Goal: Transaction & Acquisition: Purchase product/service

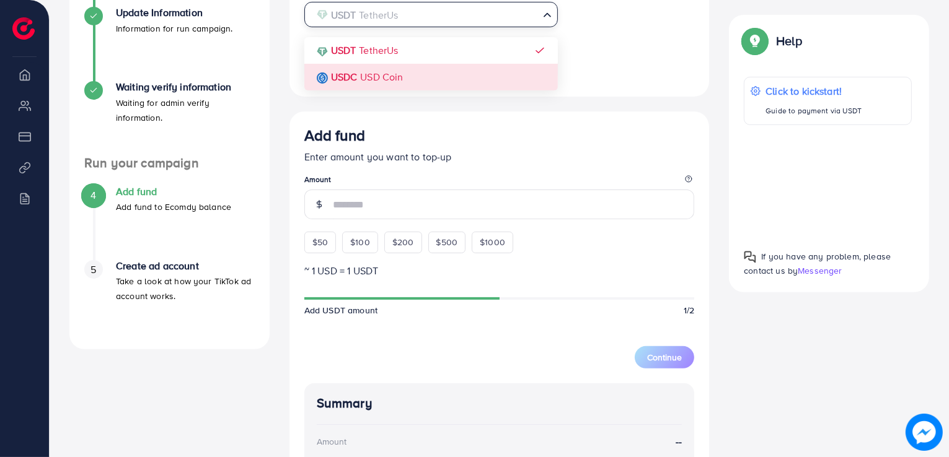
scroll to position [0, 160]
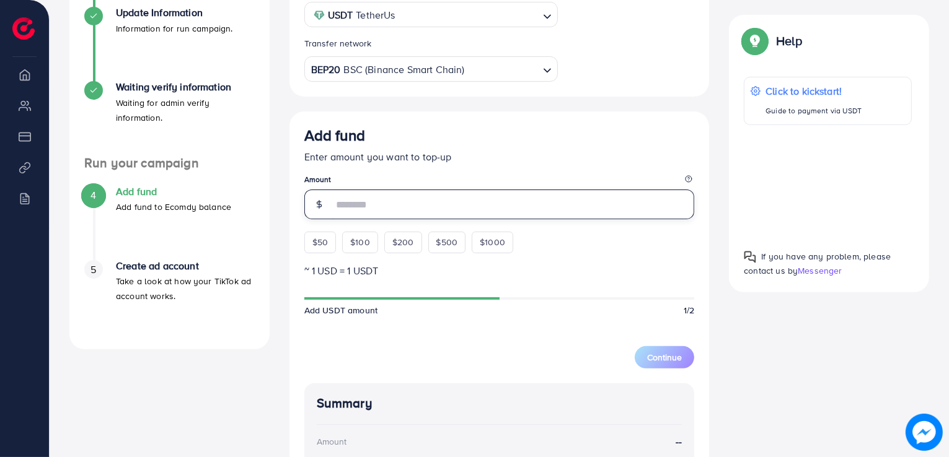
click at [363, 207] on input "number" at bounding box center [514, 205] width 362 height 30
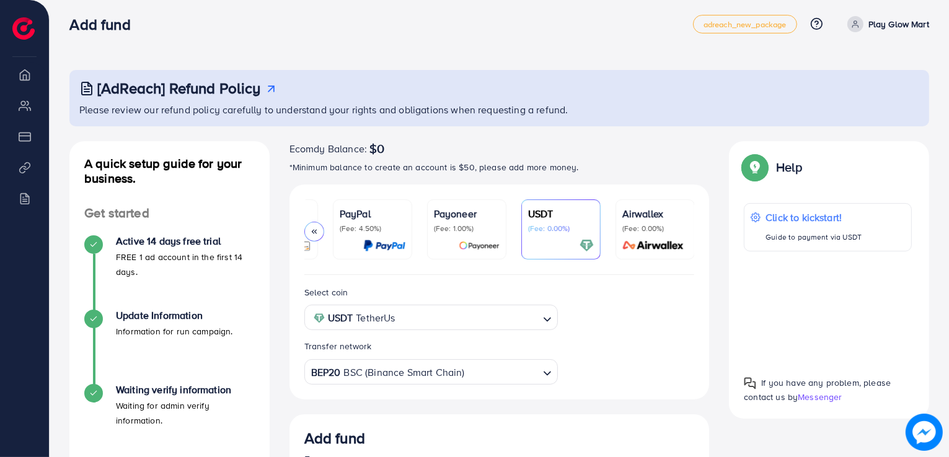
scroll to position [0, 0]
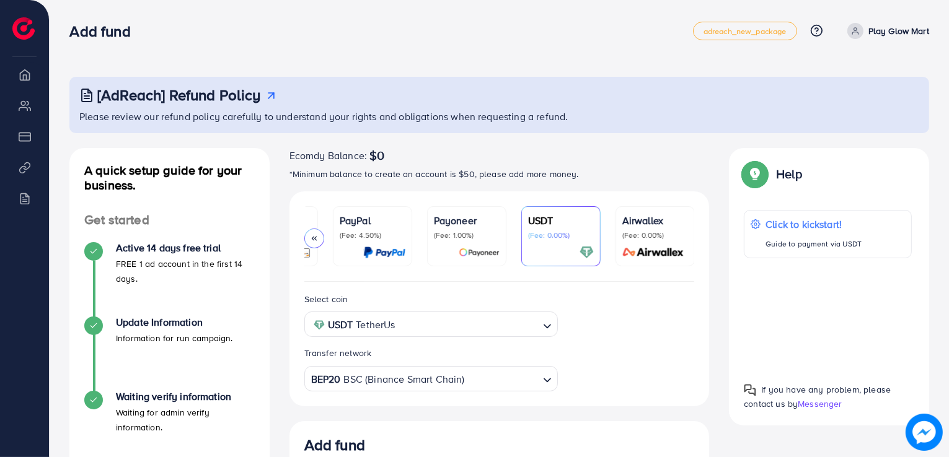
click at [267, 97] on icon at bounding box center [271, 95] width 13 height 13
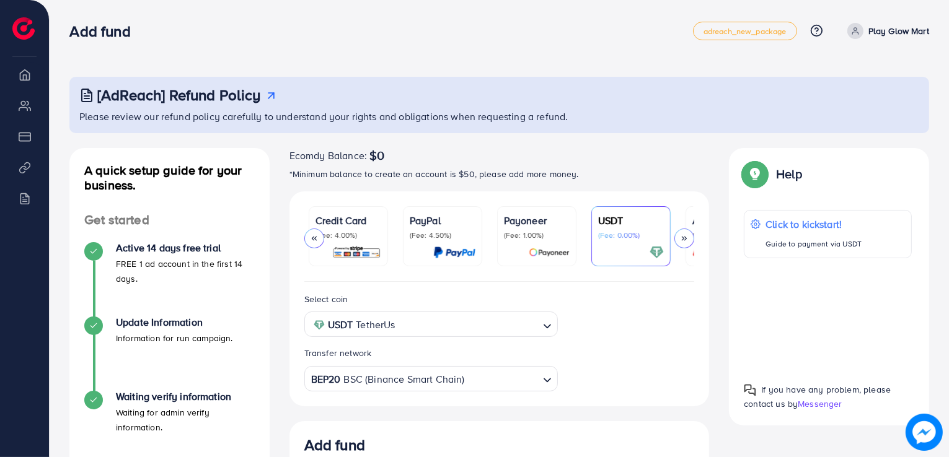
scroll to position [0, 88]
click at [935, 425] on img at bounding box center [924, 432] width 35 height 35
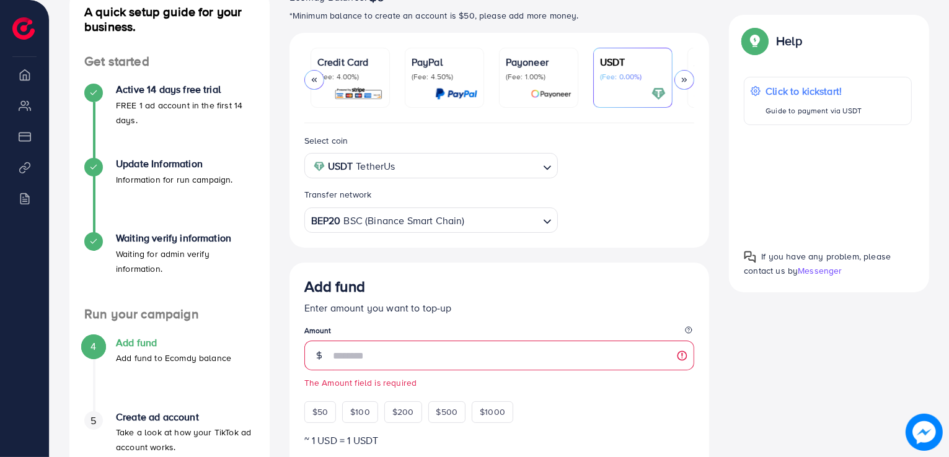
scroll to position [162, 0]
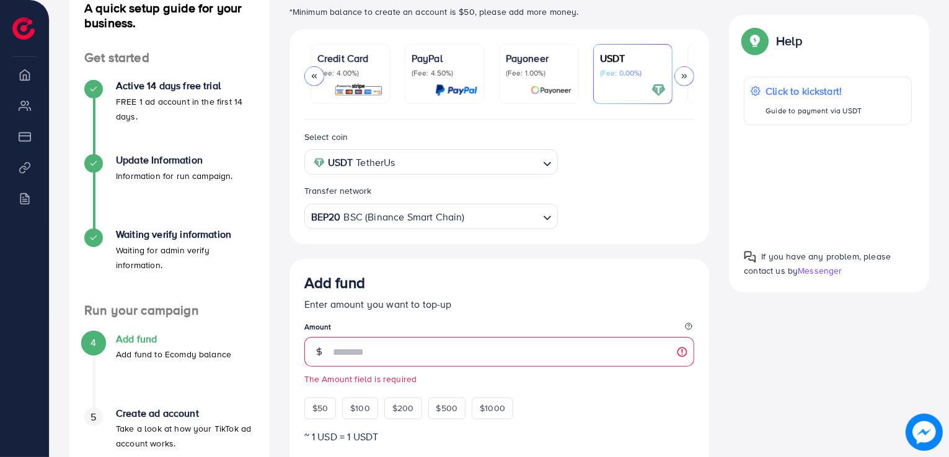
click at [751, 35] on img at bounding box center [755, 41] width 22 height 22
click at [785, 37] on p "Help" at bounding box center [789, 40] width 26 height 15
click at [791, 88] on p "Click to kickstart!" at bounding box center [813, 91] width 97 height 15
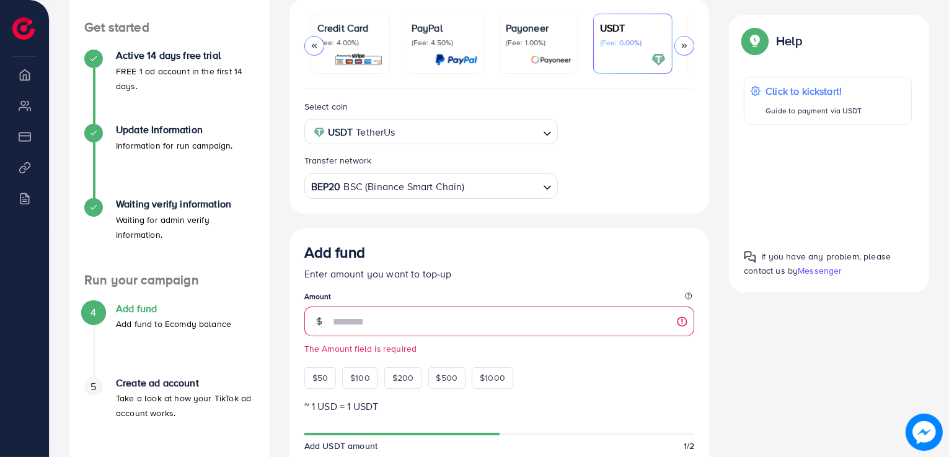
scroll to position [0, 0]
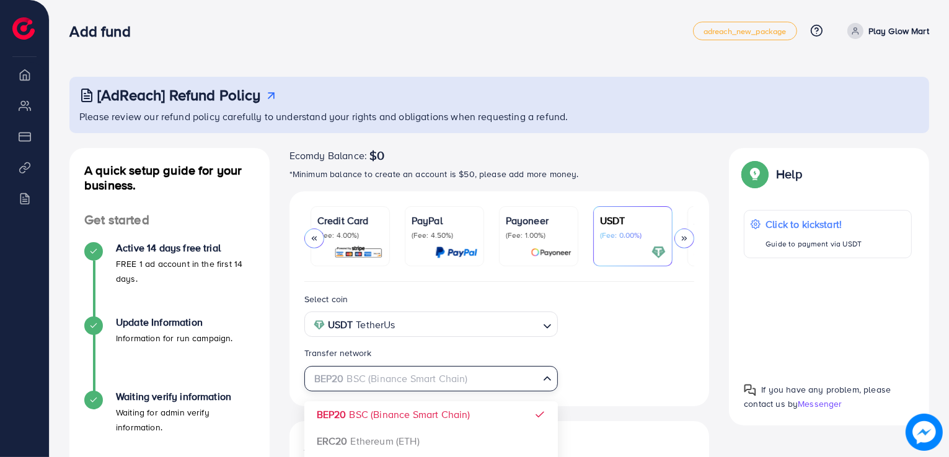
click at [419, 377] on div "BEP20 BSC (Binance Smart Chain)" at bounding box center [424, 378] width 231 height 22
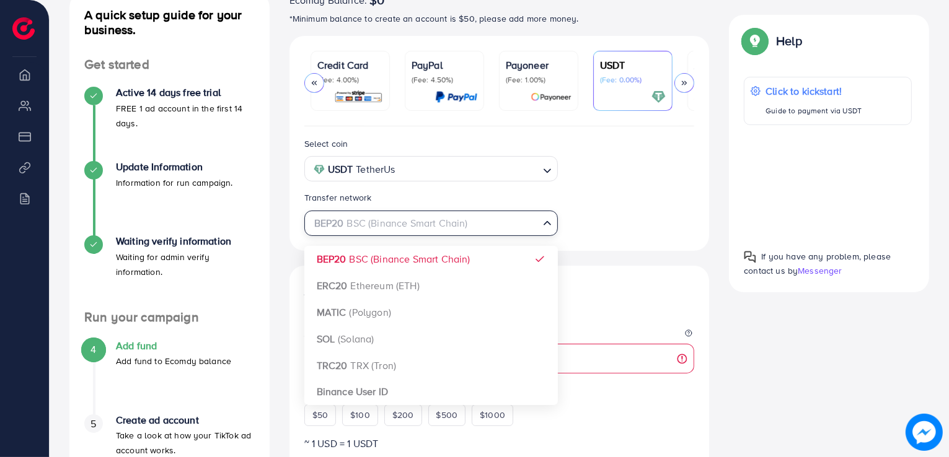
scroll to position [156, 0]
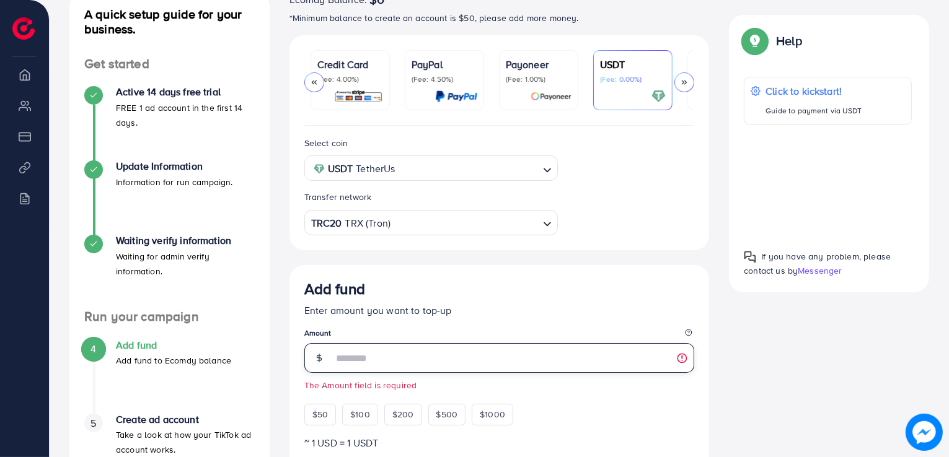
click at [419, 369] on input "number" at bounding box center [514, 358] width 362 height 30
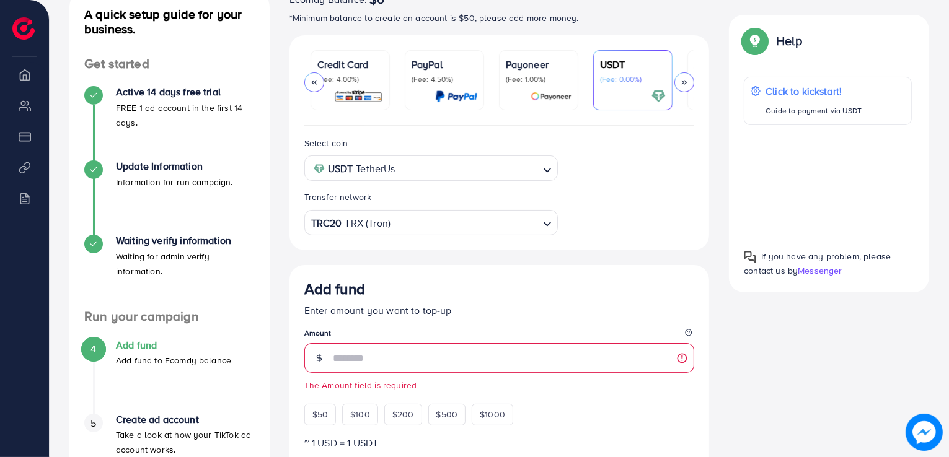
click at [419, 231] on input "Search for option" at bounding box center [465, 222] width 146 height 19
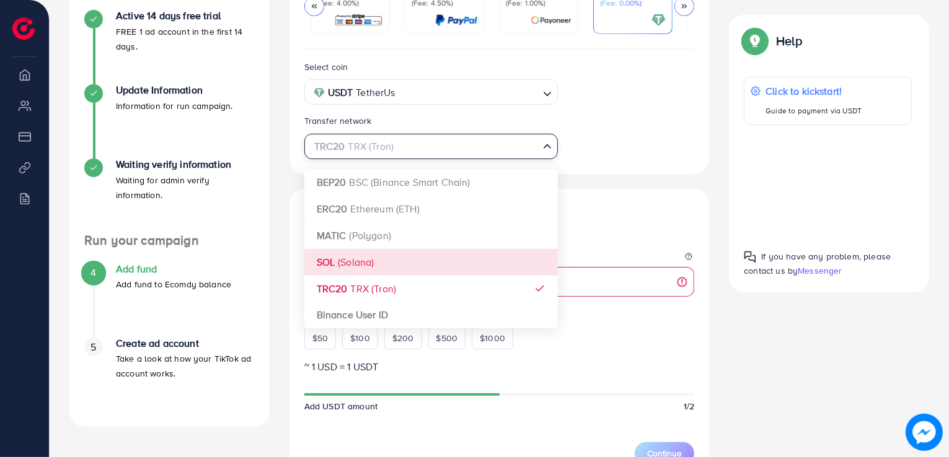
scroll to position [235, 0]
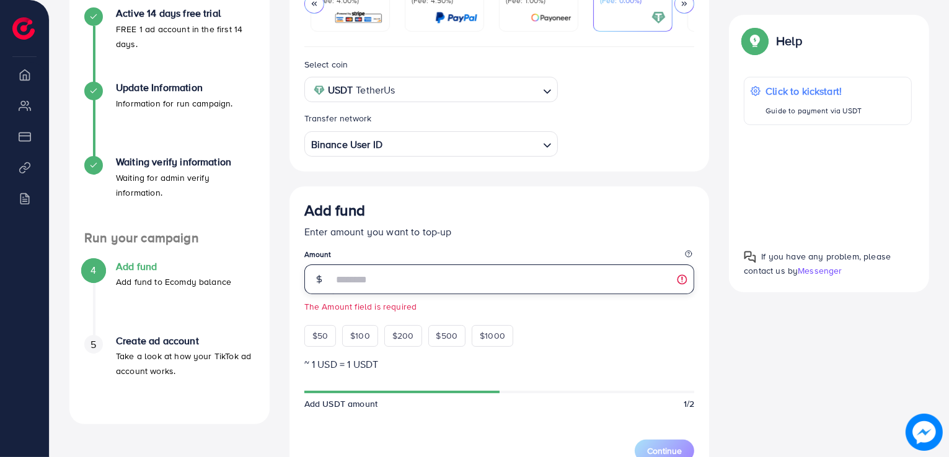
click at [407, 274] on input "number" at bounding box center [514, 280] width 362 height 30
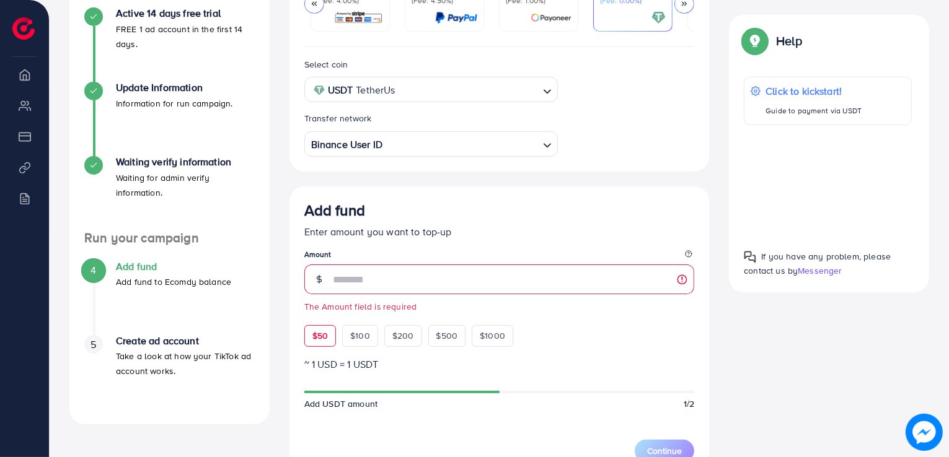
click at [310, 328] on div "$50" at bounding box center [320, 335] width 32 height 21
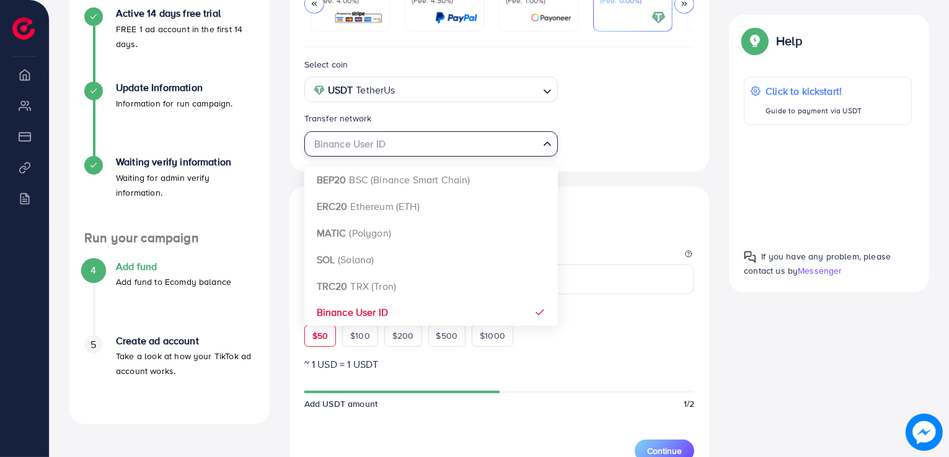
click at [389, 140] on input "Search for option" at bounding box center [424, 144] width 228 height 19
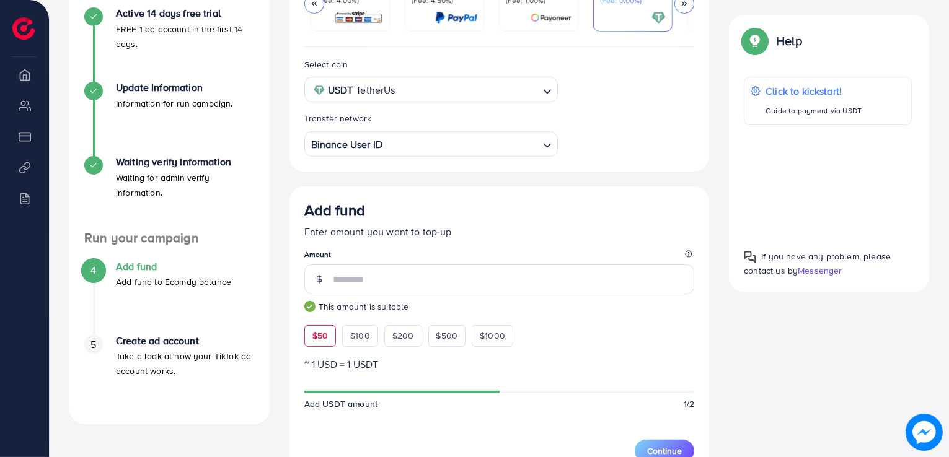
click at [622, 224] on div "Add fund" at bounding box center [499, 212] width 391 height 23
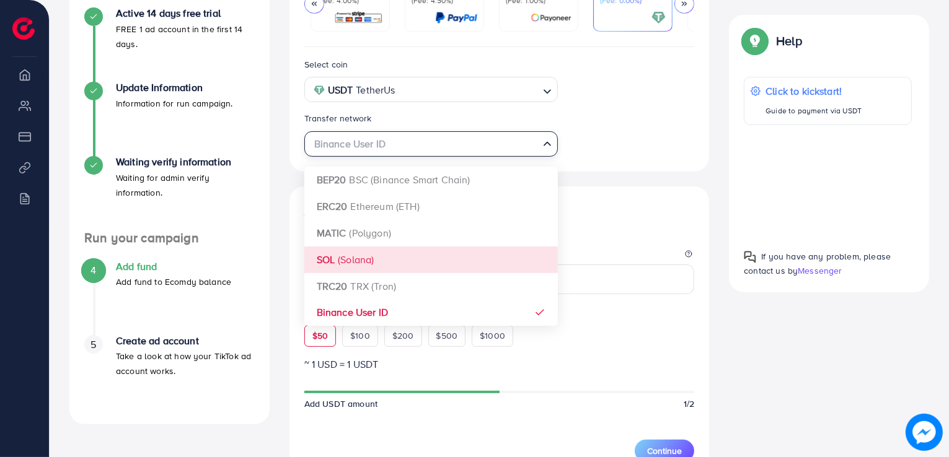
click at [529, 146] on input "Search for option" at bounding box center [424, 144] width 228 height 19
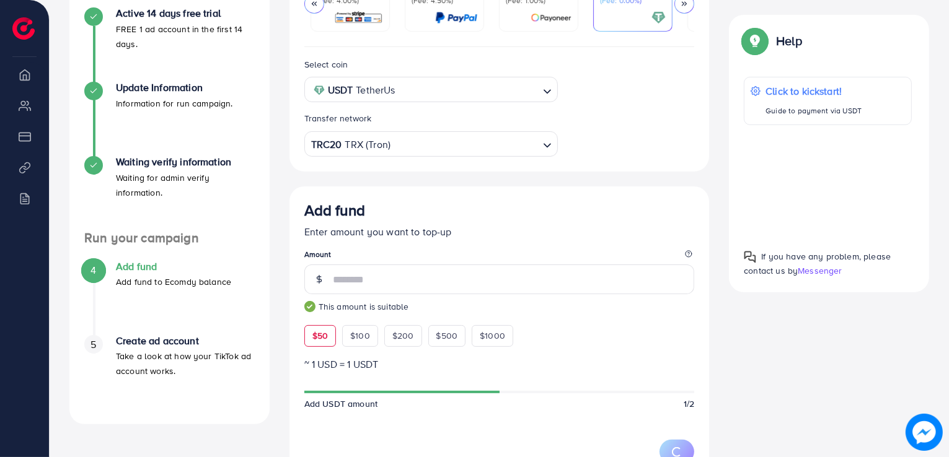
click at [455, 289] on div "Select coin USDT TetherUs Loading... Transfer network TRC20 TRX (Tron) Loading.…" at bounding box center [499, 394] width 420 height 694
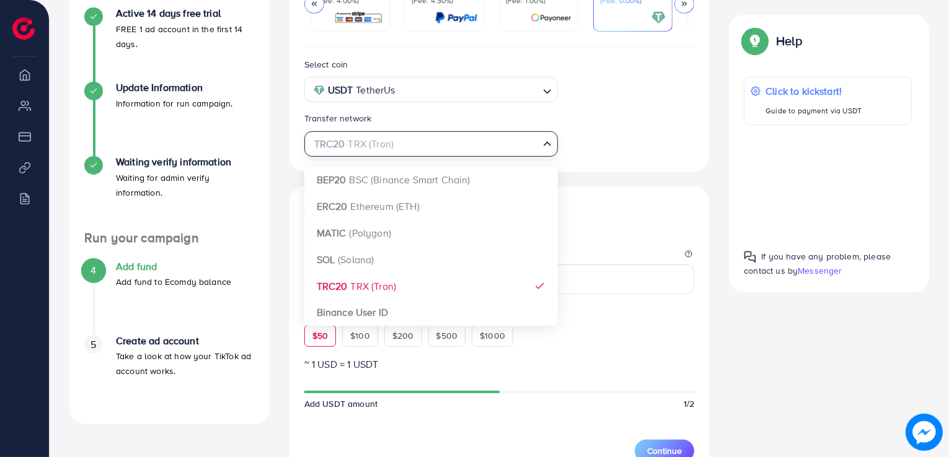
click at [506, 146] on input "Search for option" at bounding box center [424, 144] width 228 height 19
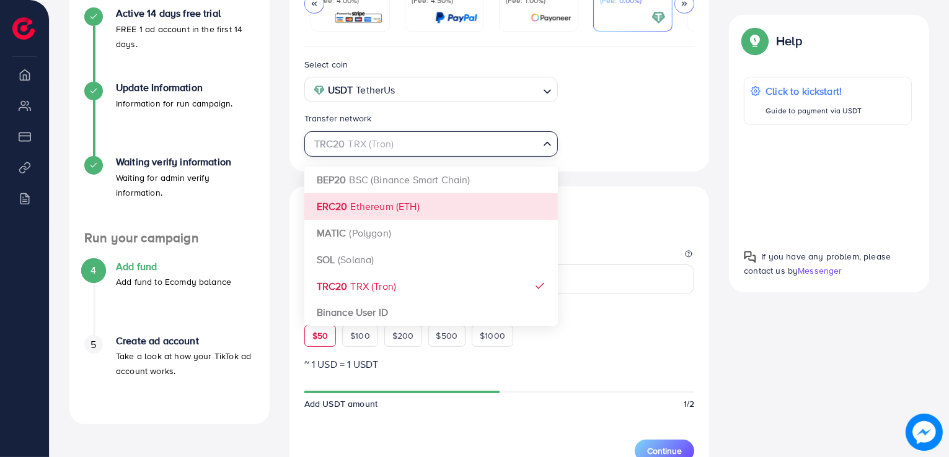
click at [612, 196] on div "Add fund Enter amount you want to top-up Amount ** This amount is suitable $50 …" at bounding box center [499, 463] width 420 height 552
click at [520, 138] on input "Search for option" at bounding box center [424, 144] width 228 height 19
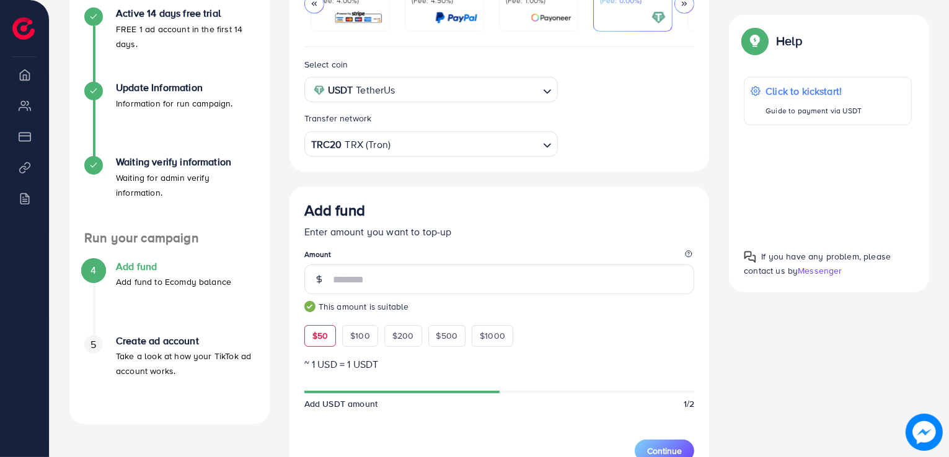
click at [627, 219] on div "Add fund" at bounding box center [499, 212] width 391 height 23
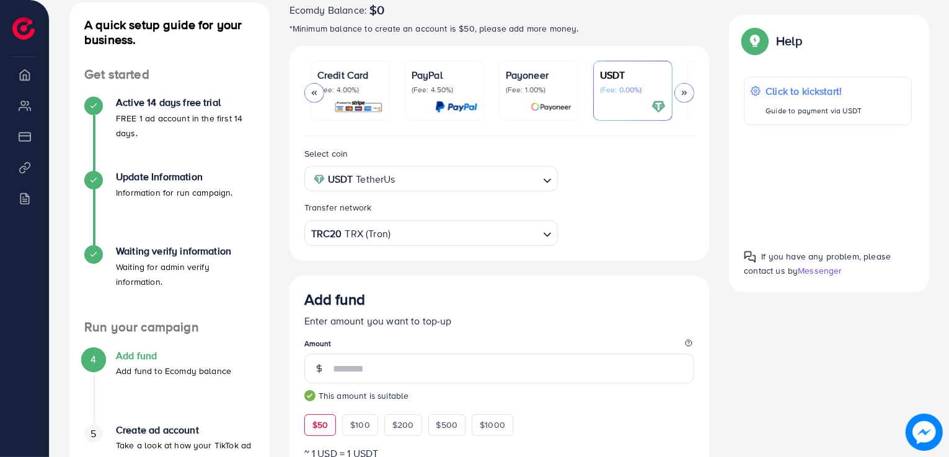
scroll to position [146, 0]
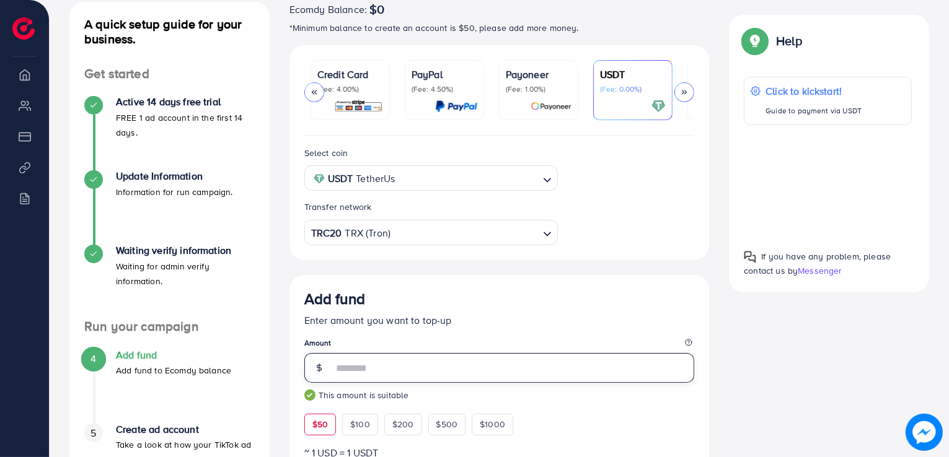
click at [384, 374] on input "**" at bounding box center [514, 368] width 362 height 30
type input "*"
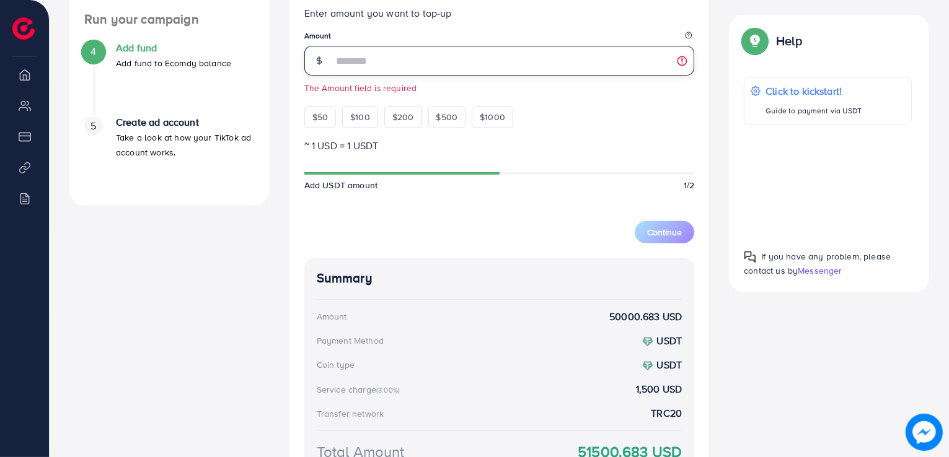
scroll to position [452, 0]
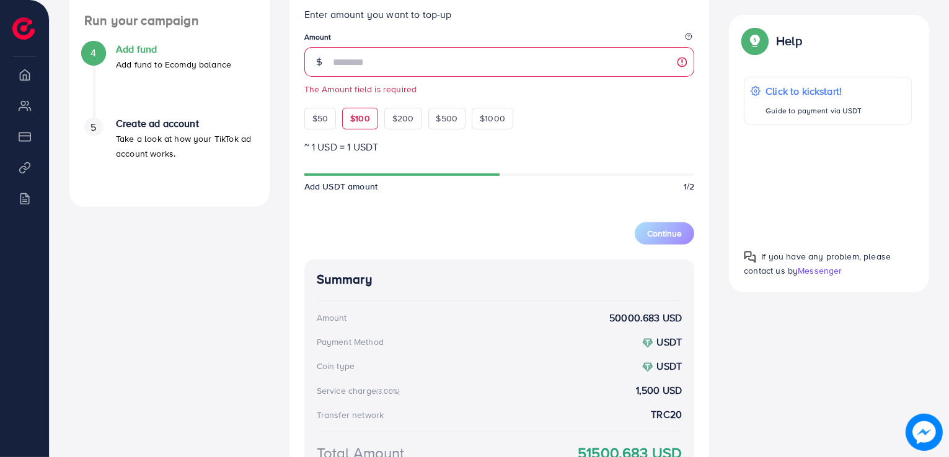
click at [347, 120] on div "$100" at bounding box center [360, 118] width 36 height 21
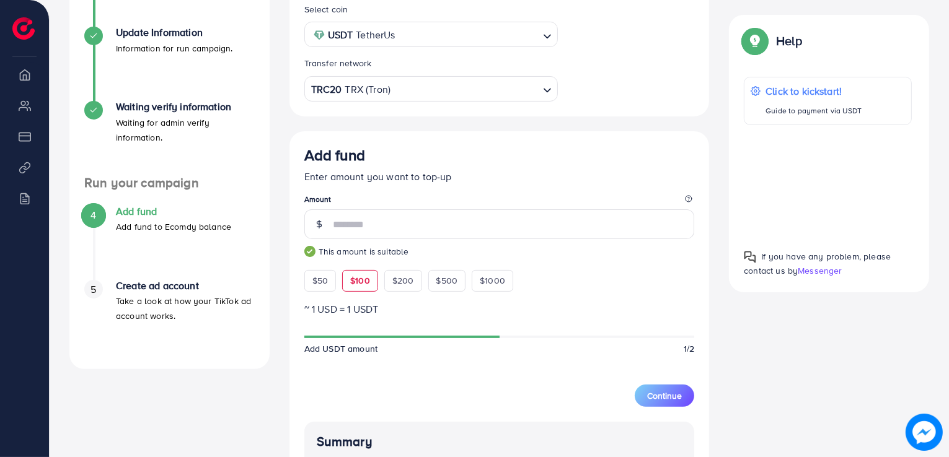
scroll to position [301, 0]
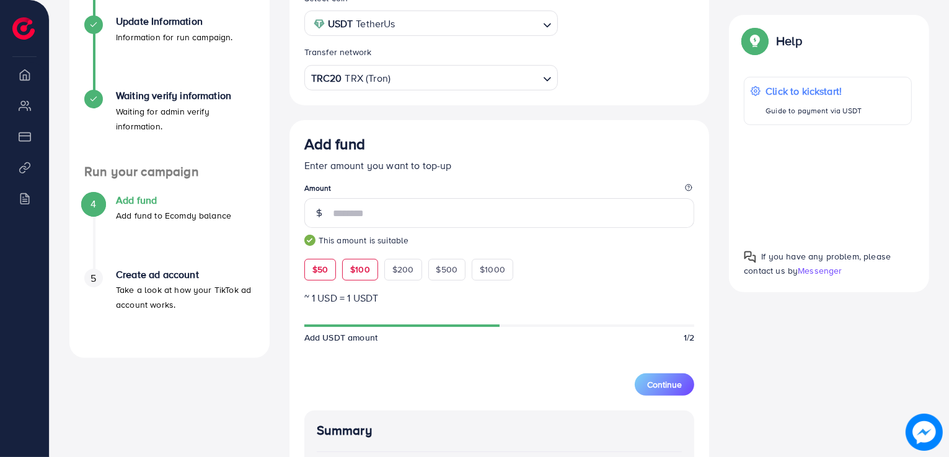
click at [315, 273] on span "$50" at bounding box center [319, 269] width 15 height 12
type input "**"
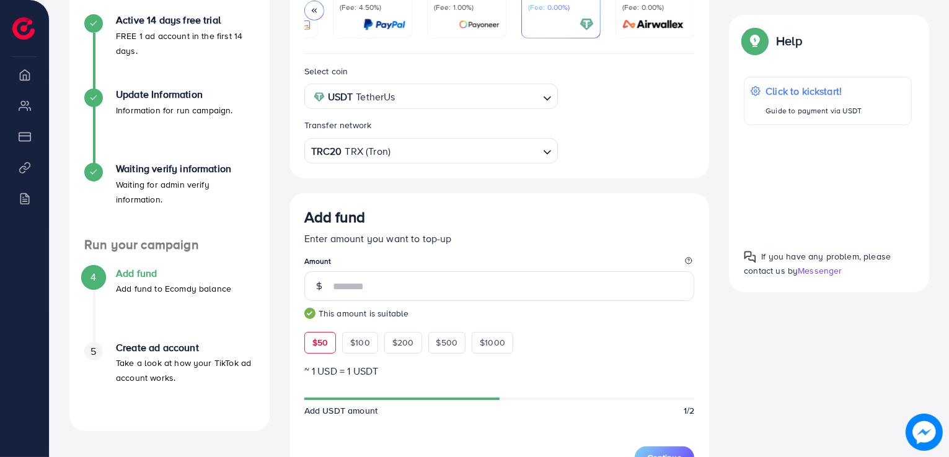
scroll to position [228, 0]
click at [23, 33] on img at bounding box center [23, 28] width 22 height 22
